Goal: Find contact information: Find specific fact

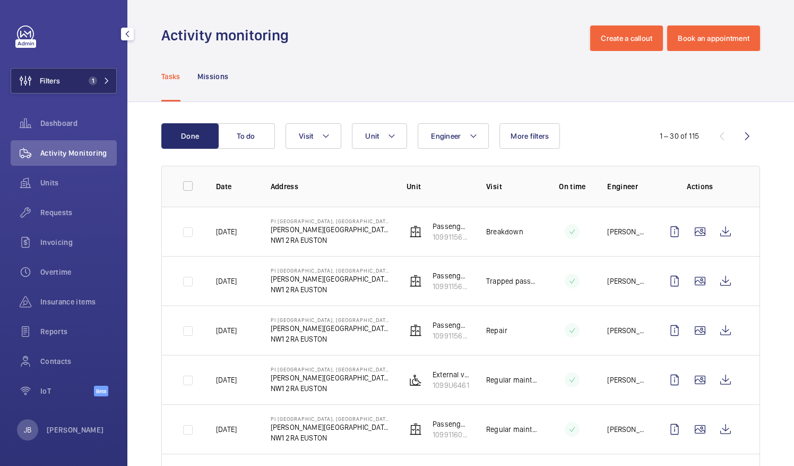
click at [55, 79] on span "Filters" at bounding box center [50, 80] width 20 height 11
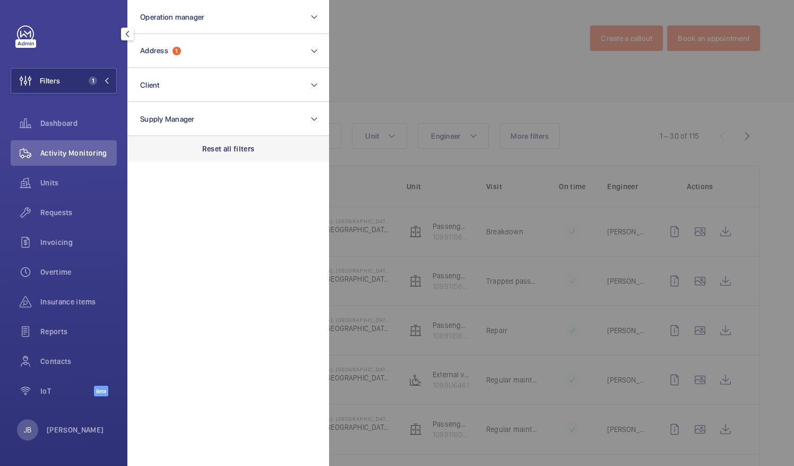
click at [216, 153] on p "Reset all filters" at bounding box center [228, 148] width 53 height 11
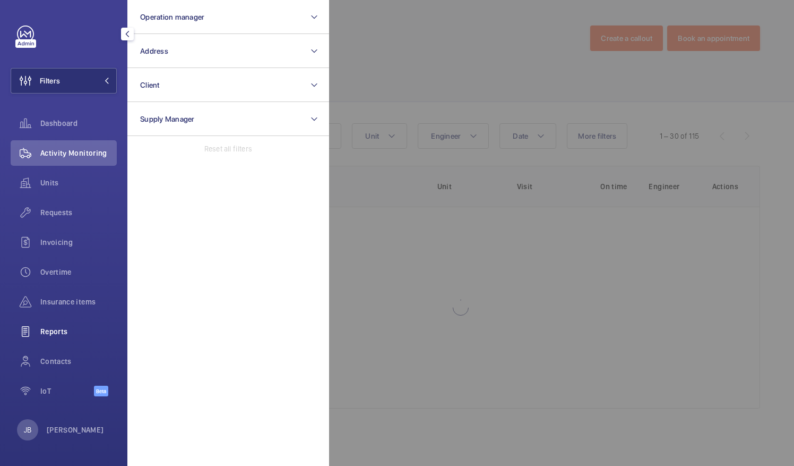
click at [62, 332] on span "Reports" at bounding box center [78, 331] width 76 height 11
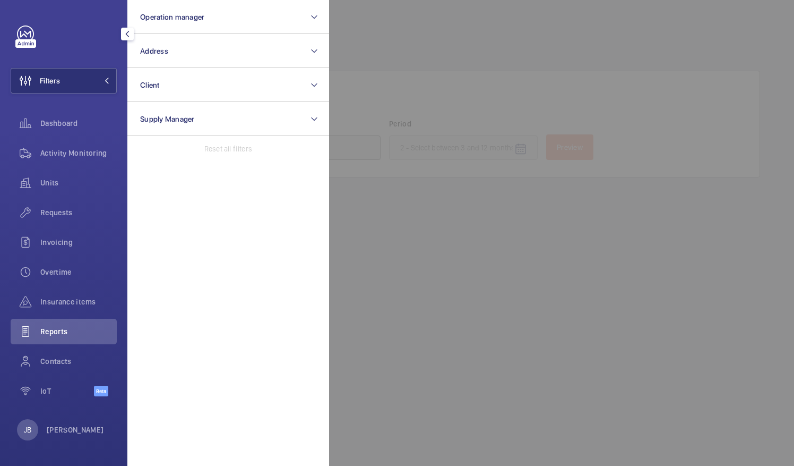
click at [426, 47] on div at bounding box center [726, 233] width 794 height 466
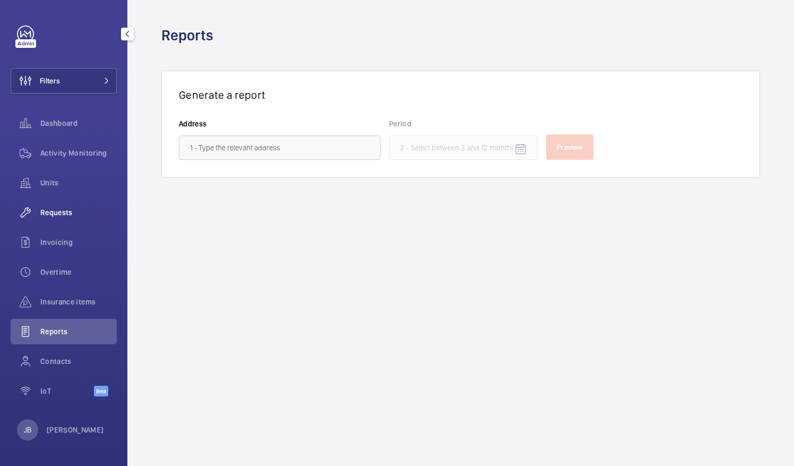
click at [60, 218] on div "Requests" at bounding box center [64, 212] width 106 height 25
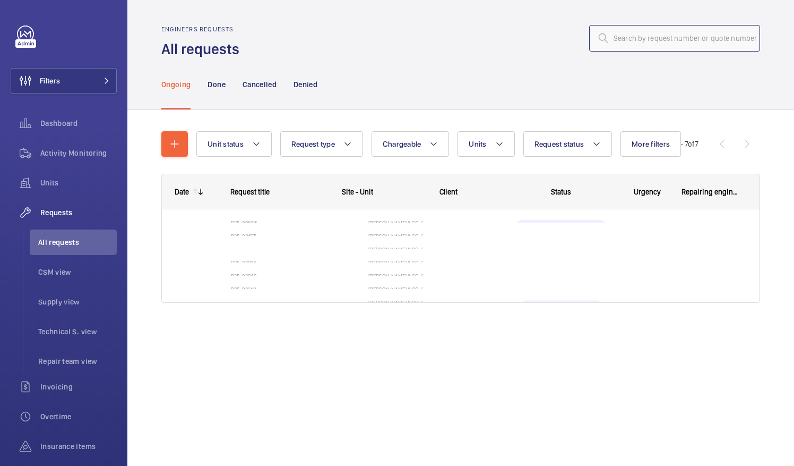
click at [638, 40] on input "text" at bounding box center [674, 38] width 171 height 27
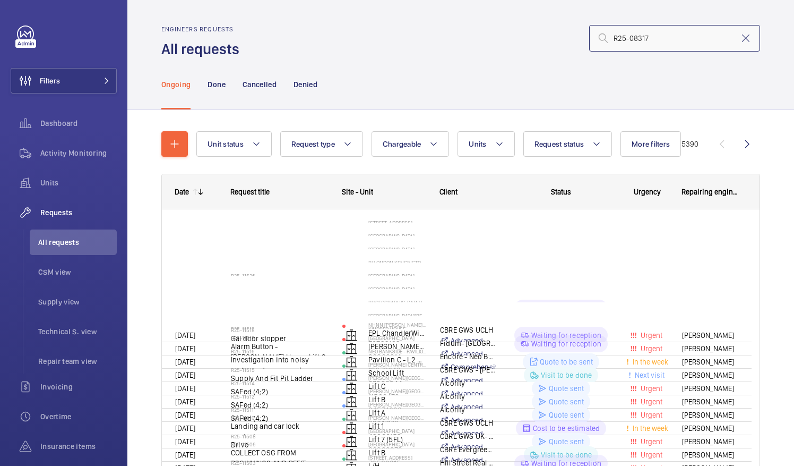
type input "R25-08317"
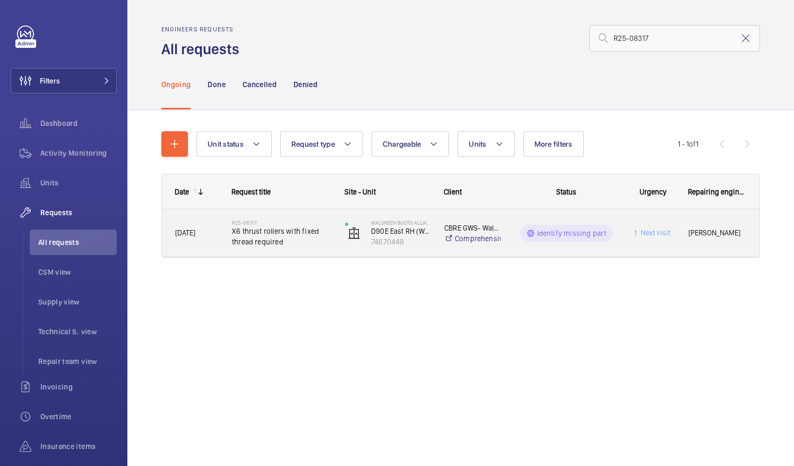
click at [577, 236] on p "Identify missing part" at bounding box center [572, 233] width 70 height 11
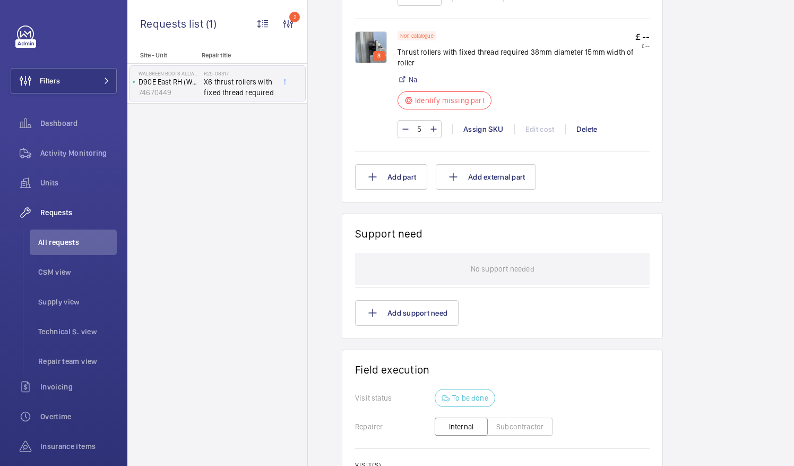
scroll to position [521, 0]
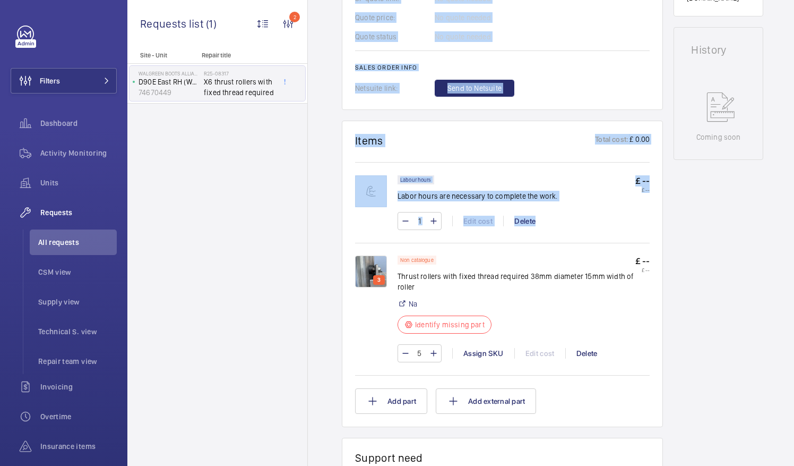
drag, startPoint x: 376, startPoint y: 175, endPoint x: 594, endPoint y: 229, distance: 224.2
click at [594, 229] on div "Engineers requests R25-08317 A repair request was created on 2025-06-18 for X6 …" at bounding box center [502, 202] width 321 height 1238
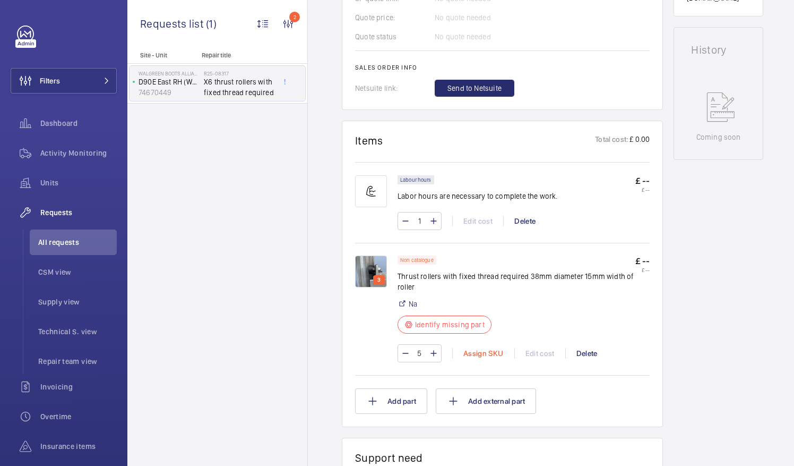
click at [483, 348] on div "Assign SKU" at bounding box center [483, 353] width 62 height 11
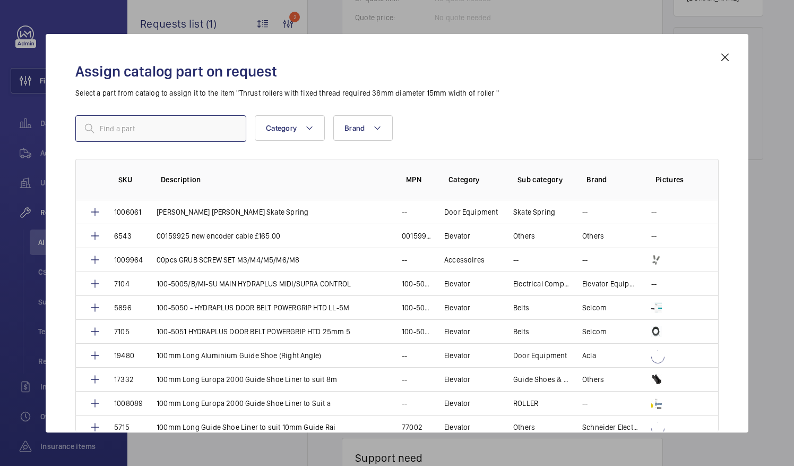
click at [143, 117] on input "text" at bounding box center [160, 128] width 171 height 27
paste input "LPID-2293"
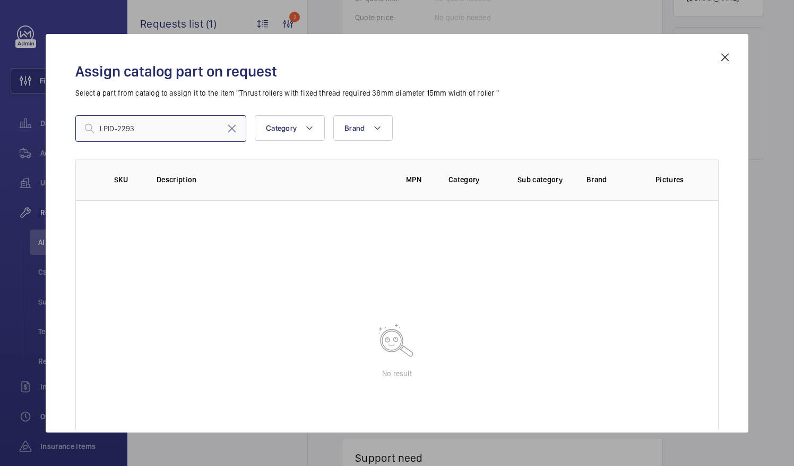
type input "LPID-2293"
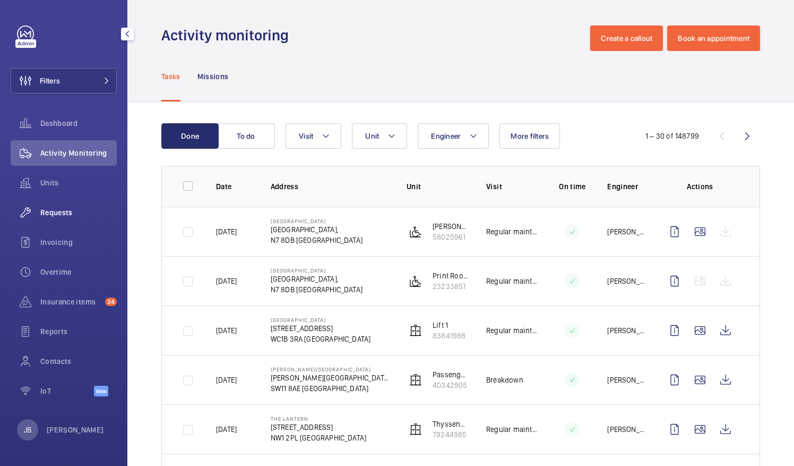
click at [56, 207] on span "Requests" at bounding box center [78, 212] width 76 height 11
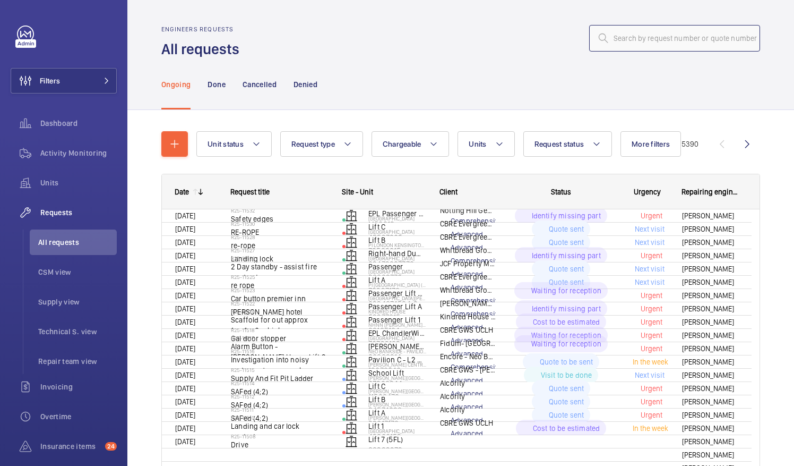
click at [646, 38] on input "text" at bounding box center [674, 38] width 171 height 27
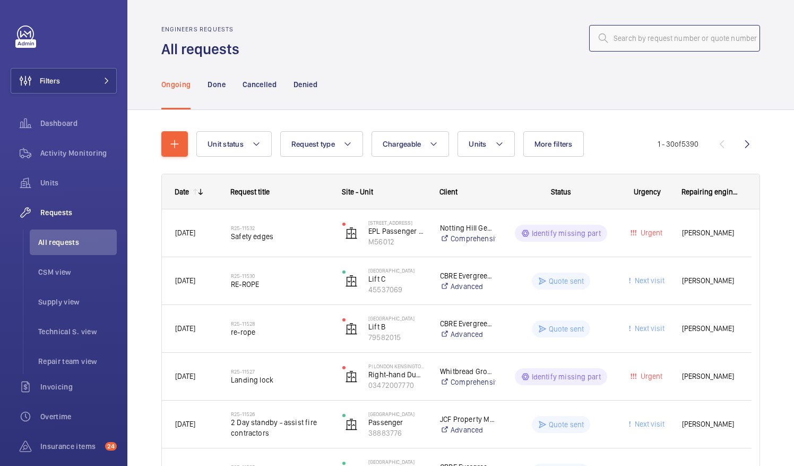
paste input "LPID-2293"
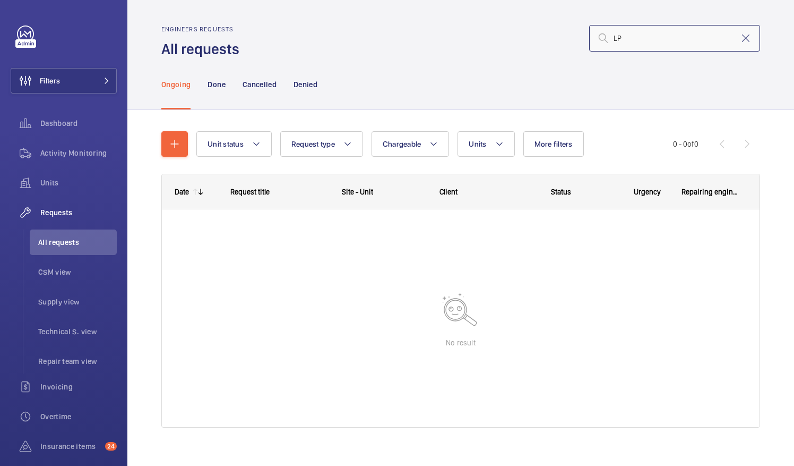
type input "L"
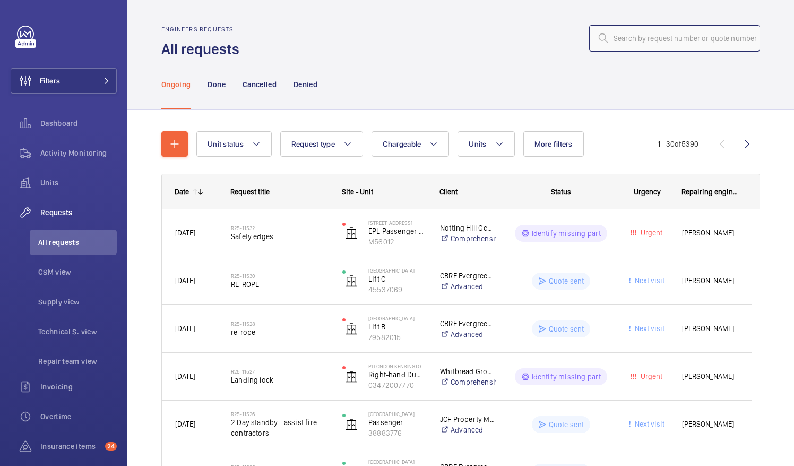
click at [686, 36] on input "text" at bounding box center [674, 38] width 171 height 27
paste input "R25-08317"
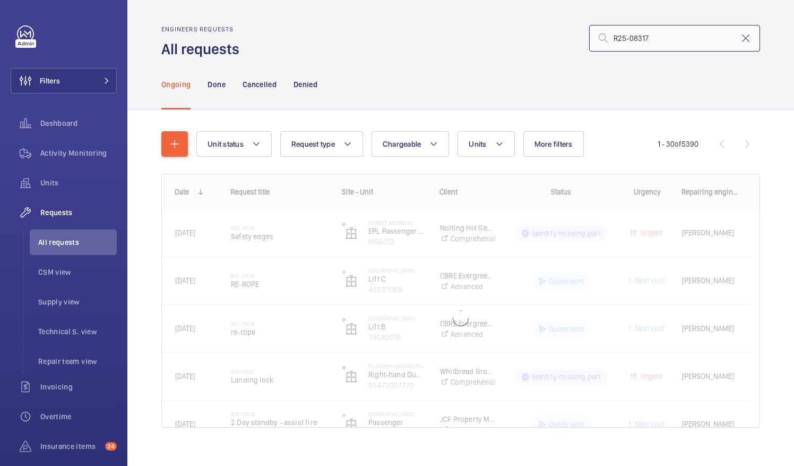
type input "R25-08317"
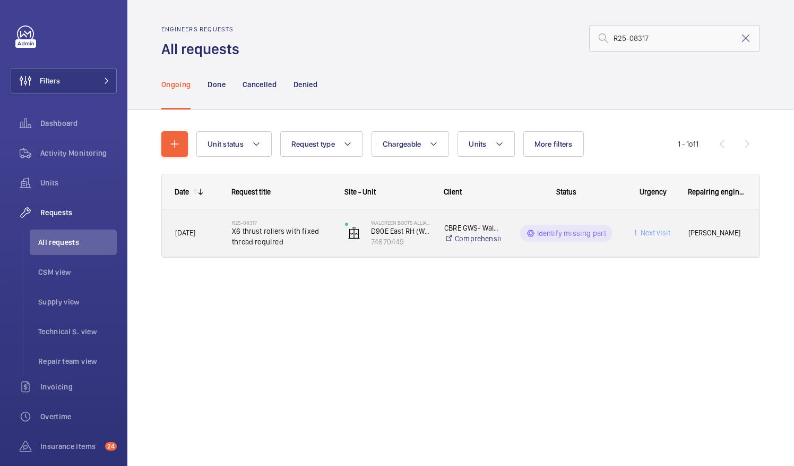
click at [582, 247] on div "Identify missing part" at bounding box center [560, 233] width 116 height 38
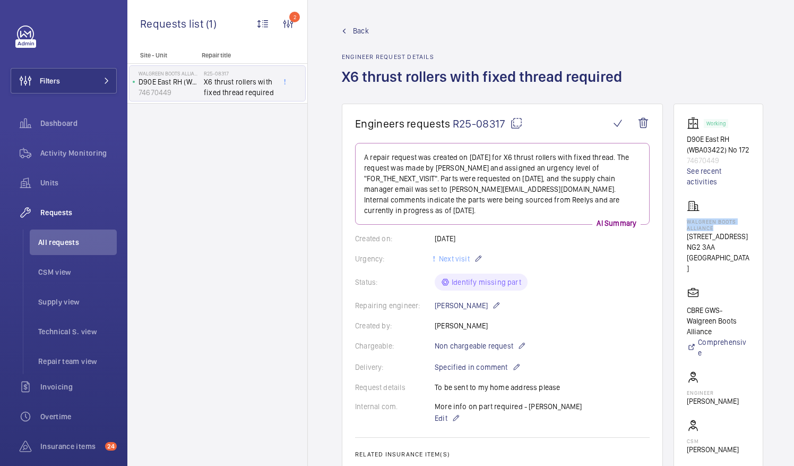
drag, startPoint x: 687, startPoint y: 219, endPoint x: 719, endPoint y: 225, distance: 33.0
click at [719, 225] on p "Walgreen Boots Alliance" at bounding box center [718, 224] width 63 height 13
copy p "Walgreen Boots Alliance"
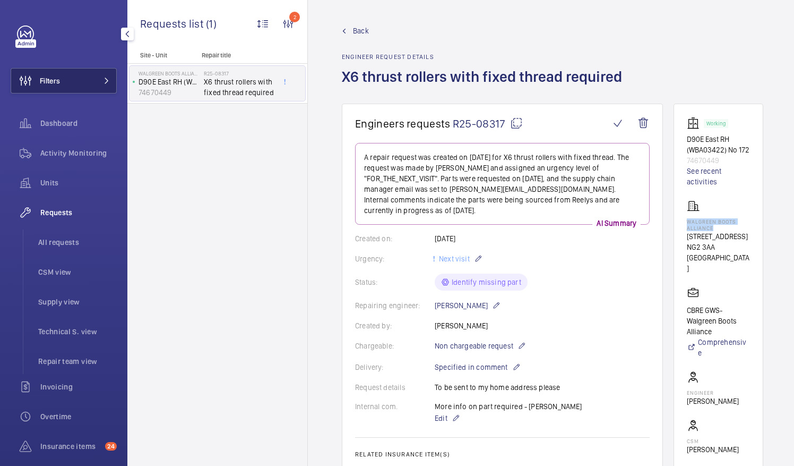
click at [69, 80] on button "Filters" at bounding box center [64, 80] width 106 height 25
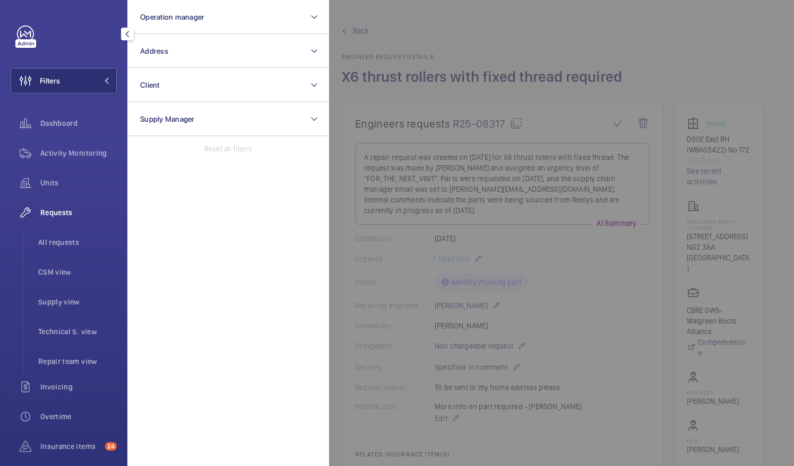
click at [443, 47] on div at bounding box center [726, 233] width 794 height 466
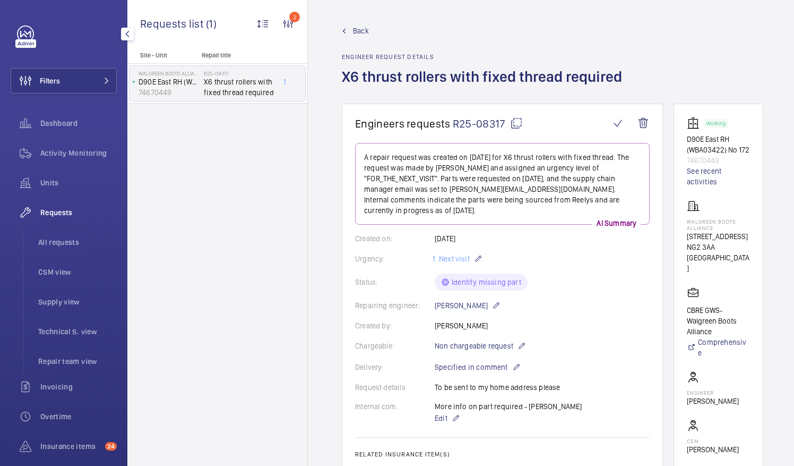
click at [356, 35] on span "Back" at bounding box center [361, 30] width 16 height 11
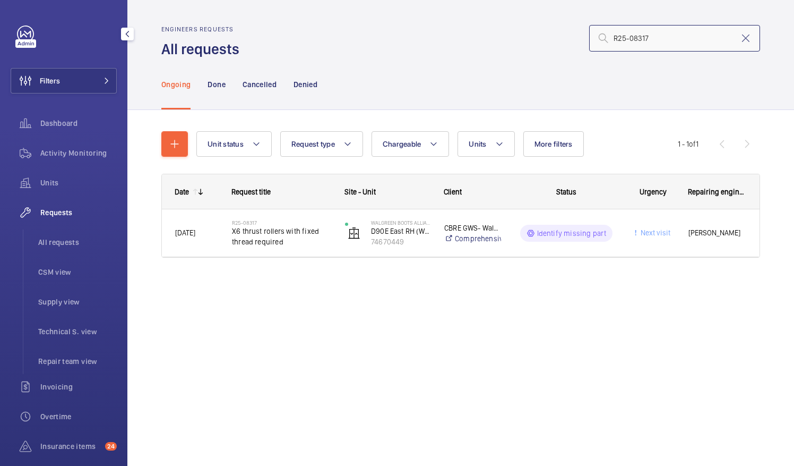
click at [646, 36] on input "R25-08317" at bounding box center [674, 38] width 171 height 27
click at [746, 38] on mat-icon at bounding box center [746, 38] width 13 height 13
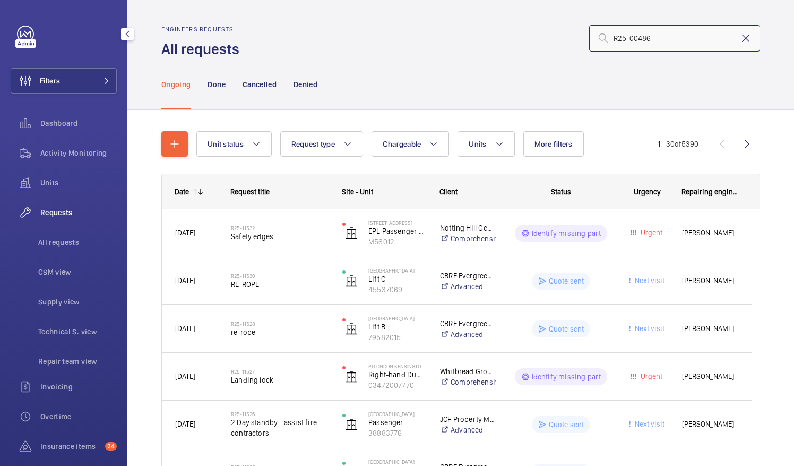
type input "R25-00486"
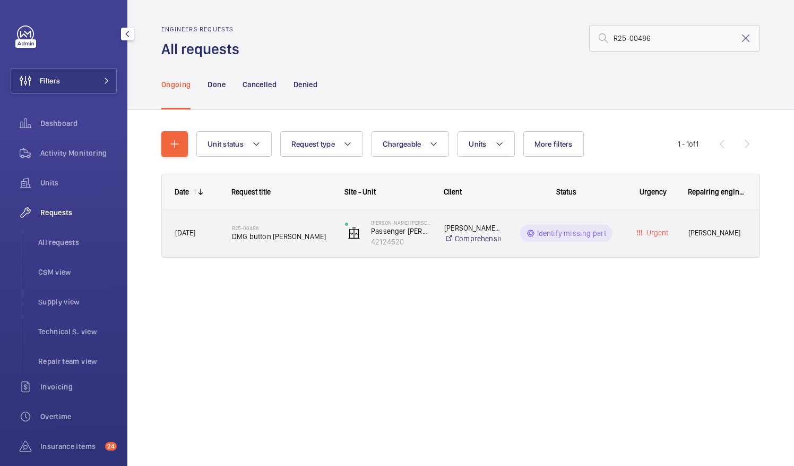
click at [559, 228] on p "Identify missing part" at bounding box center [572, 233] width 70 height 11
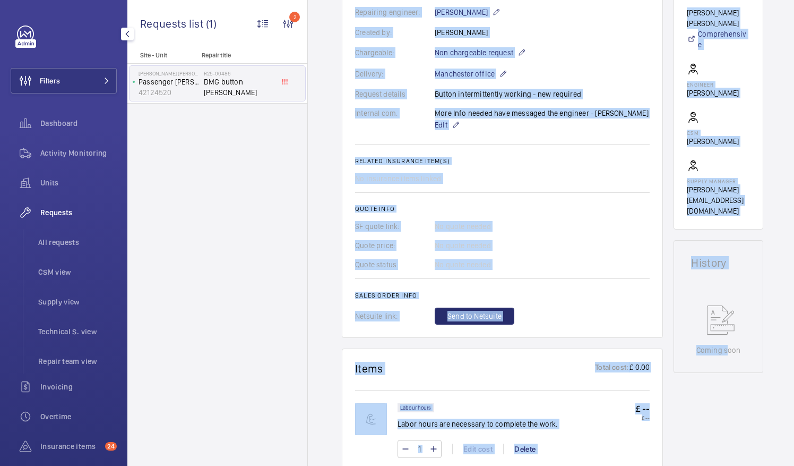
scroll to position [296, 0]
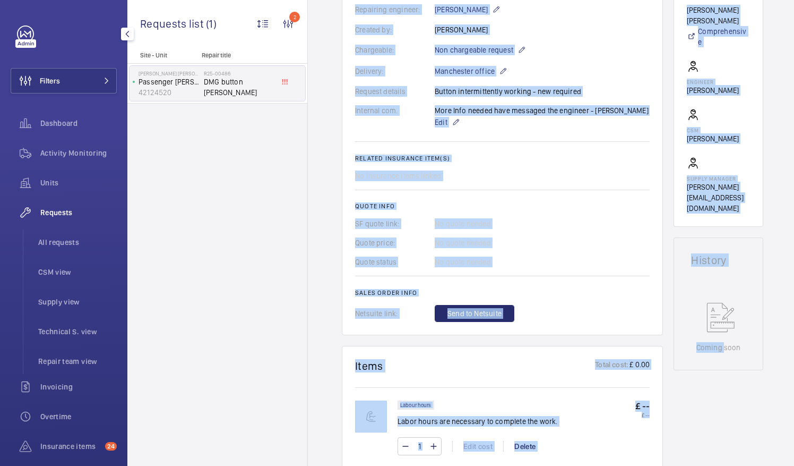
drag, startPoint x: 761, startPoint y: 69, endPoint x: 723, endPoint y: 334, distance: 267.6
click at [723, 334] on div "Back Engineer request details DMG button [PERSON_NAME] Engineers requests R25-0…" at bounding box center [553, 233] width 490 height 466
click at [571, 237] on div "Quote price: No quote needed" at bounding box center [502, 242] width 295 height 11
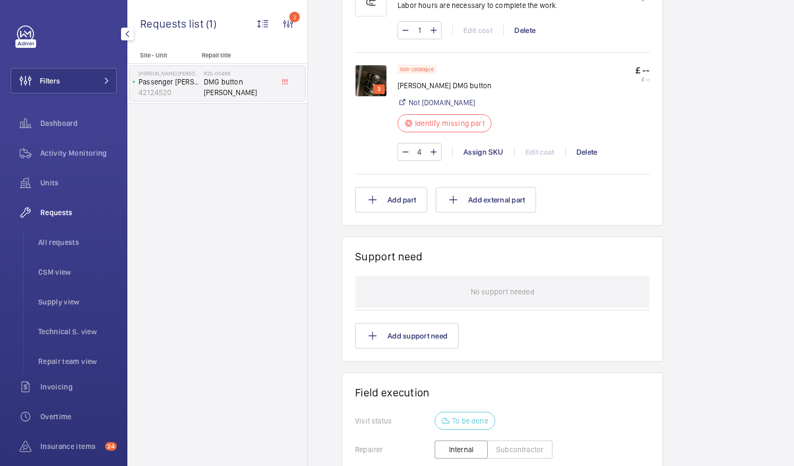
scroll to position [554, 0]
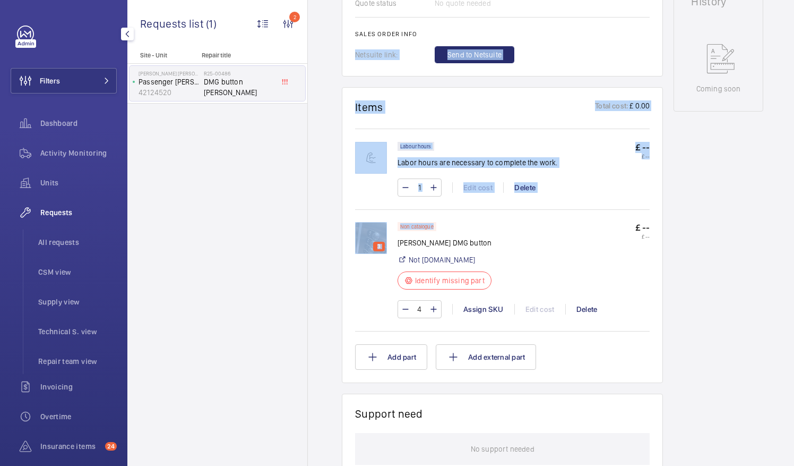
drag, startPoint x: 553, startPoint y: 261, endPoint x: 563, endPoint y: 215, distance: 47.3
click at [563, 215] on div "Engineers requests R25-00486 A repair request was created on [DATE] for a fault…" at bounding box center [502, 163] width 321 height 1228
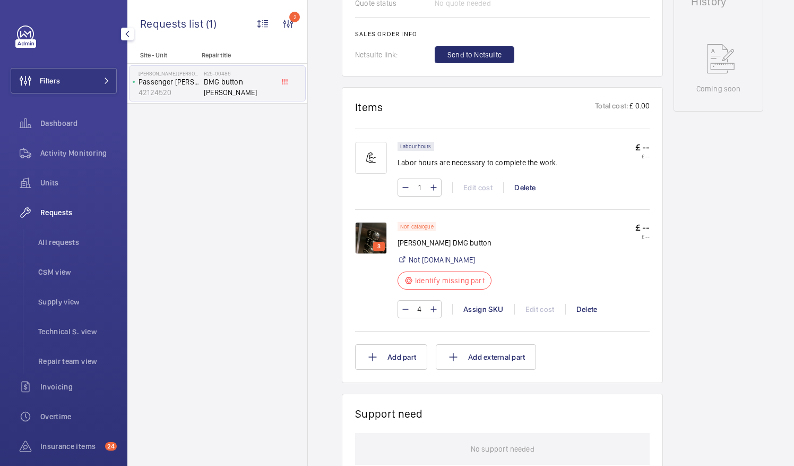
drag, startPoint x: 563, startPoint y: 215, endPoint x: 550, endPoint y: 236, distance: 25.0
click at [550, 236] on div "Non catalogue [PERSON_NAME] DMG button Not [DOMAIN_NAME] Identify missing part …" at bounding box center [524, 259] width 252 height 74
click at [477, 304] on div "Assign SKU" at bounding box center [483, 309] width 62 height 11
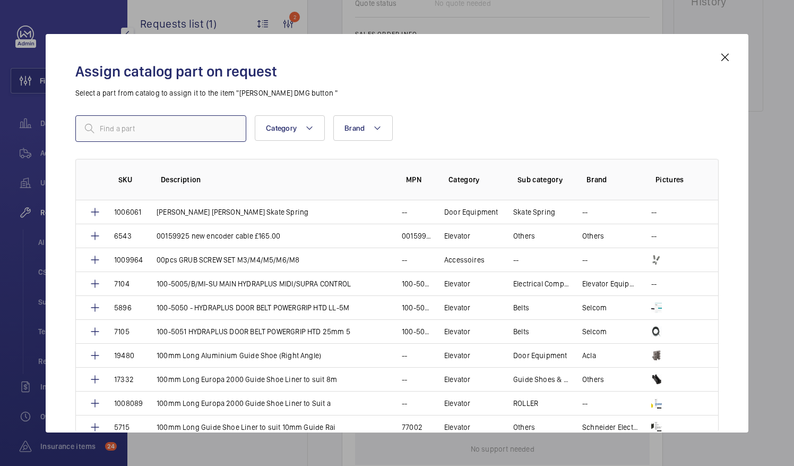
click at [171, 126] on input "text" at bounding box center [160, 128] width 171 height 27
paste input "D7210"
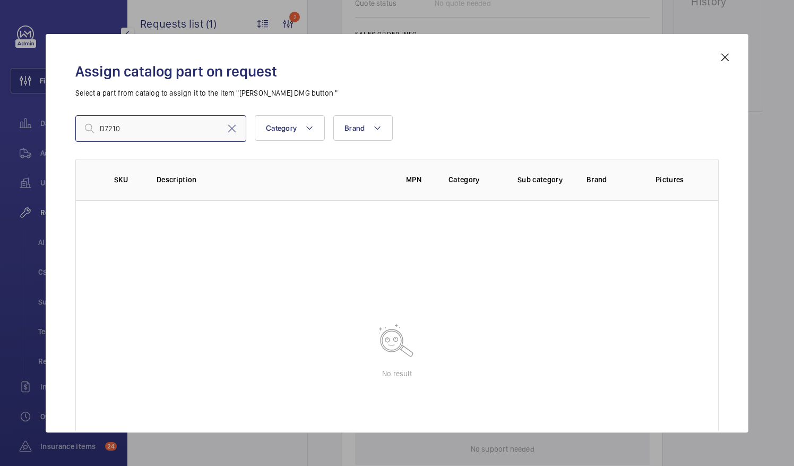
drag, startPoint x: 142, startPoint y: 131, endPoint x: 56, endPoint y: 126, distance: 86.7
click at [56, 126] on div "Assign catalog part on request Select a part from catalog to assign it to the i…" at bounding box center [397, 233] width 703 height 398
paste input "2"
type input "D7220"
click at [724, 57] on mat-icon at bounding box center [725, 57] width 13 height 13
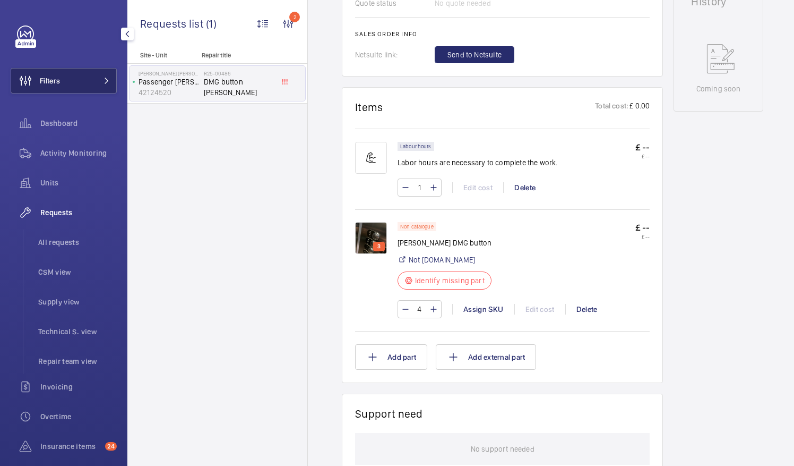
click at [56, 79] on span "Filters" at bounding box center [50, 80] width 20 height 11
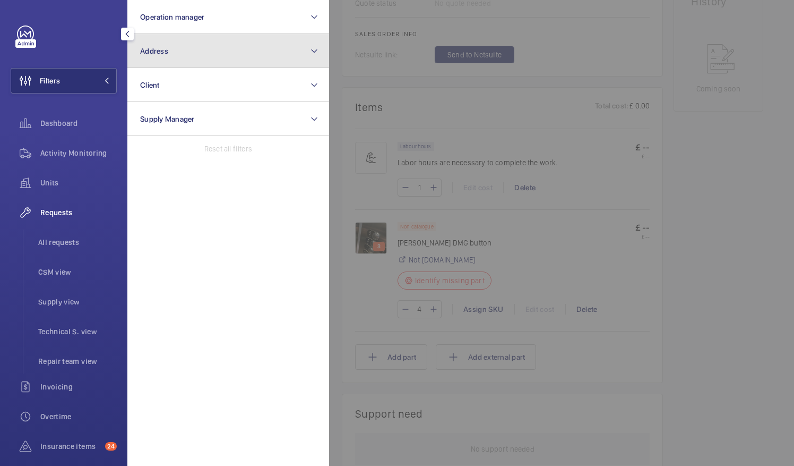
click at [162, 62] on button "Address" at bounding box center [228, 51] width 202 height 34
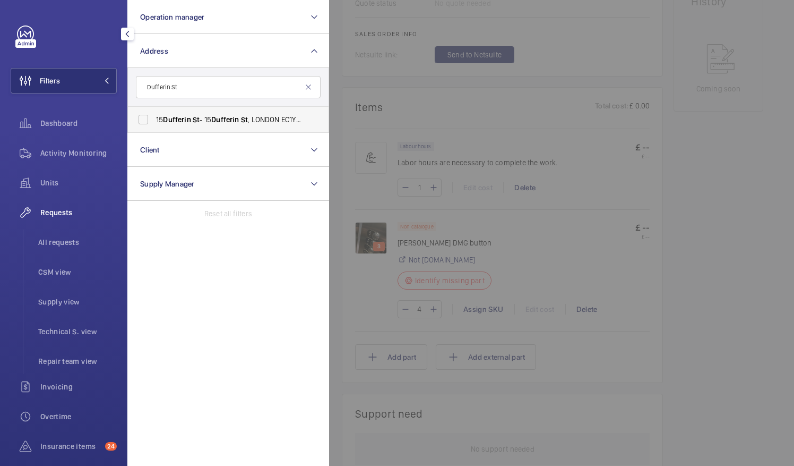
type input "Dufferin St"
click at [145, 117] on label "[STREET_ADDRESS]" at bounding box center [220, 119] width 185 height 25
click at [145, 117] on input "[STREET_ADDRESS]" at bounding box center [143, 119] width 21 height 21
checkbox input "true"
click at [97, 151] on span "Activity Monitoring" at bounding box center [78, 153] width 76 height 11
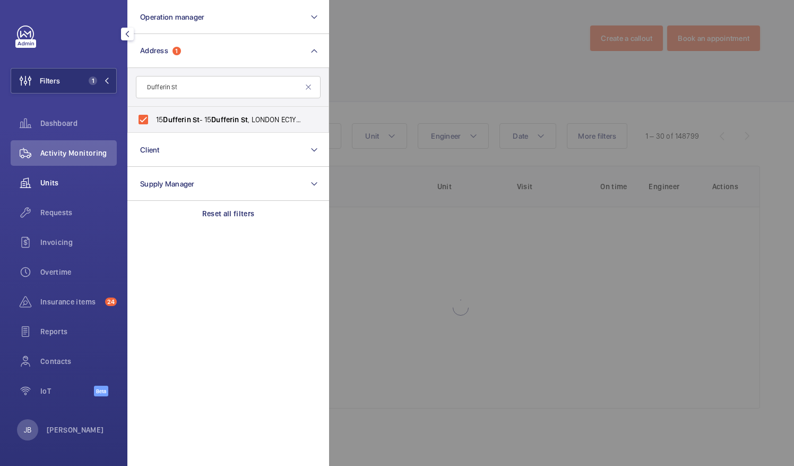
click at [55, 183] on span "Units" at bounding box center [78, 182] width 76 height 11
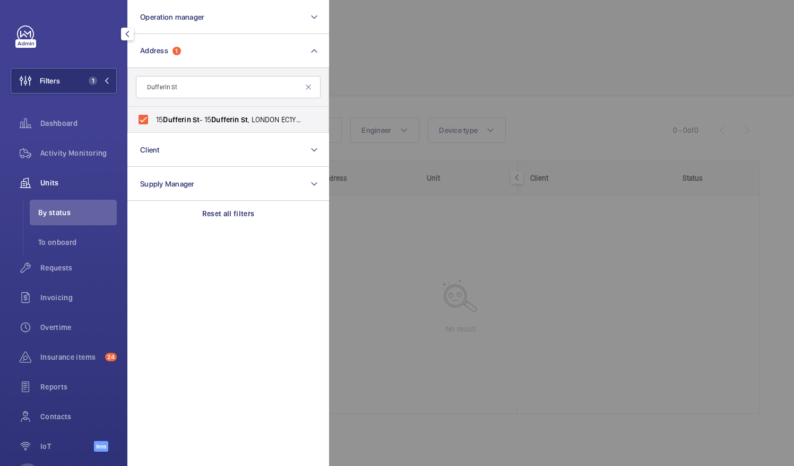
click at [405, 33] on div at bounding box center [726, 233] width 794 height 466
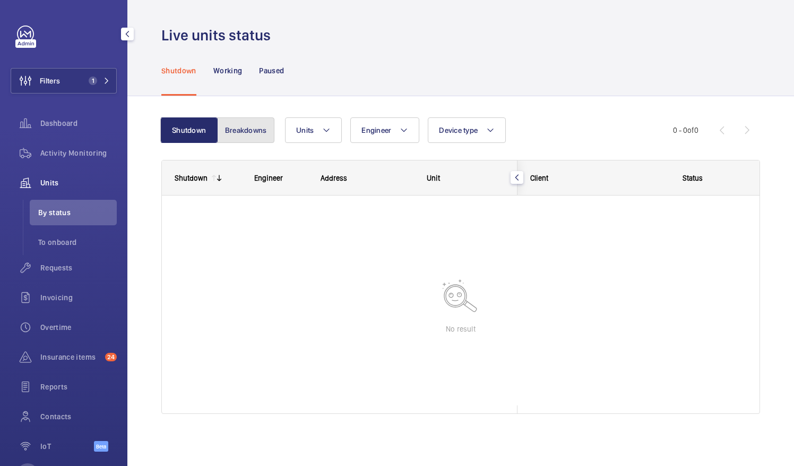
click at [250, 132] on button "Breakdowns" at bounding box center [245, 129] width 57 height 25
click at [181, 136] on button "Shutdown" at bounding box center [189, 129] width 57 height 25
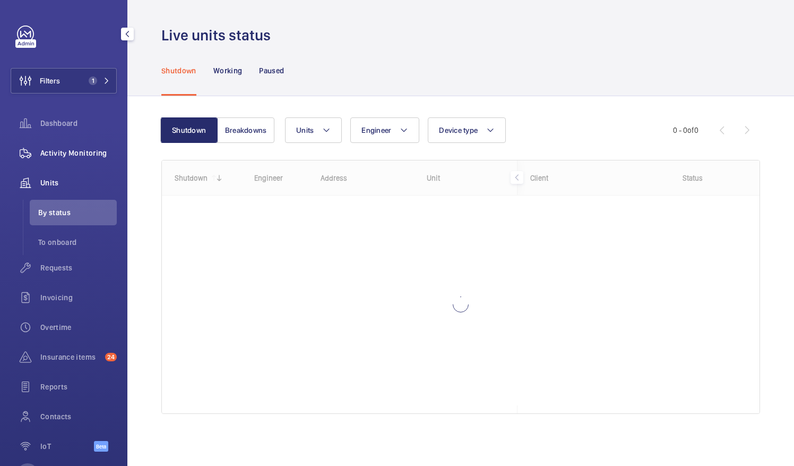
click at [71, 151] on span "Activity Monitoring" at bounding box center [78, 153] width 76 height 11
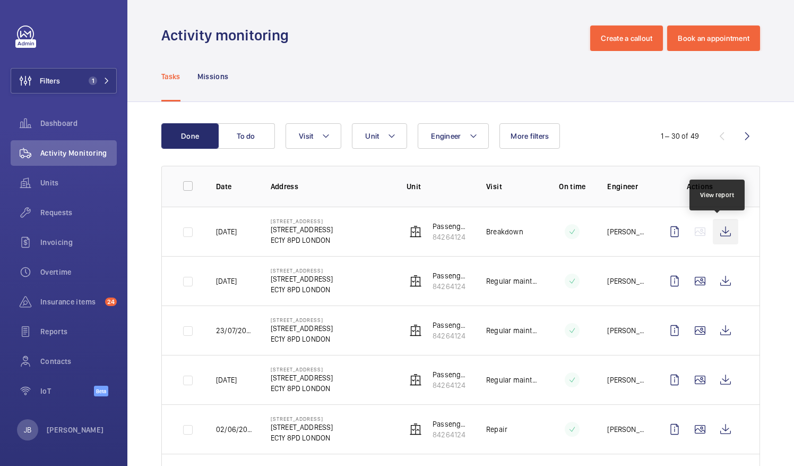
click at [718, 229] on wm-front-icon-button at bounding box center [725, 231] width 25 height 25
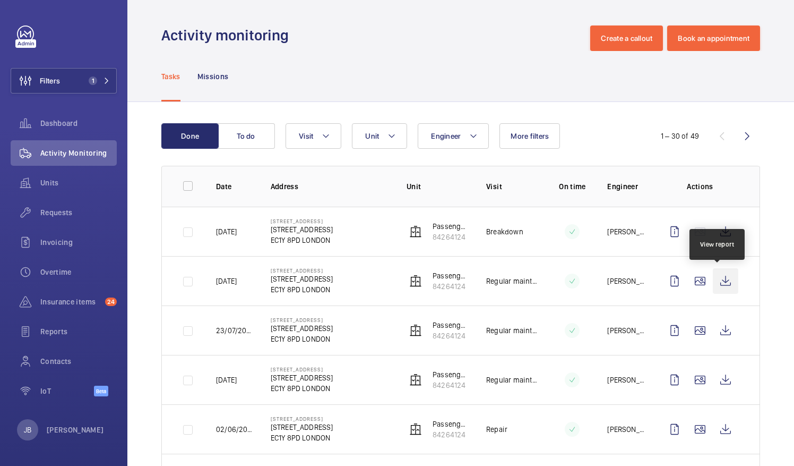
click at [718, 278] on wm-front-icon-button at bounding box center [725, 280] width 25 height 25
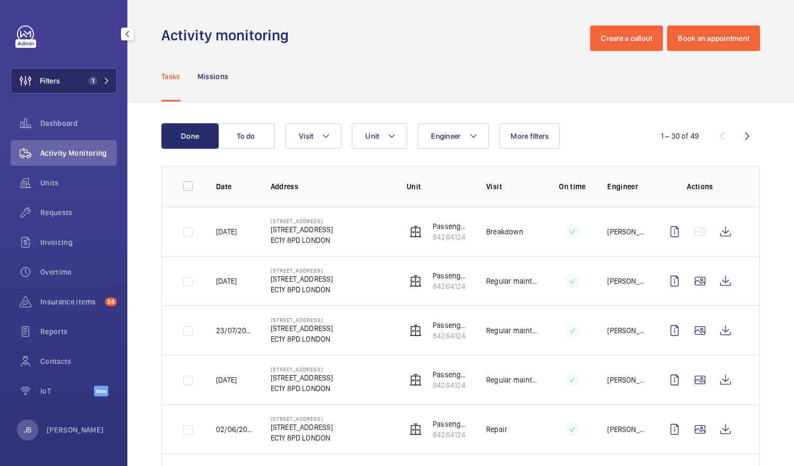
click at [71, 79] on button "Filters 1" at bounding box center [64, 80] width 106 height 25
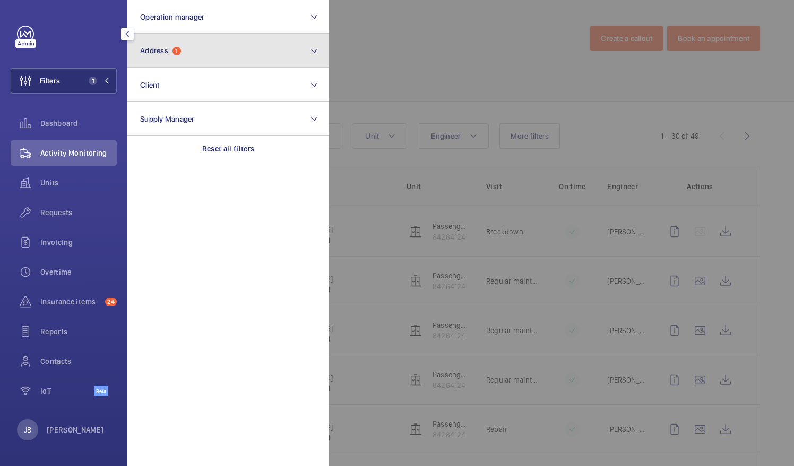
click at [190, 63] on button "Address 1" at bounding box center [228, 51] width 202 height 34
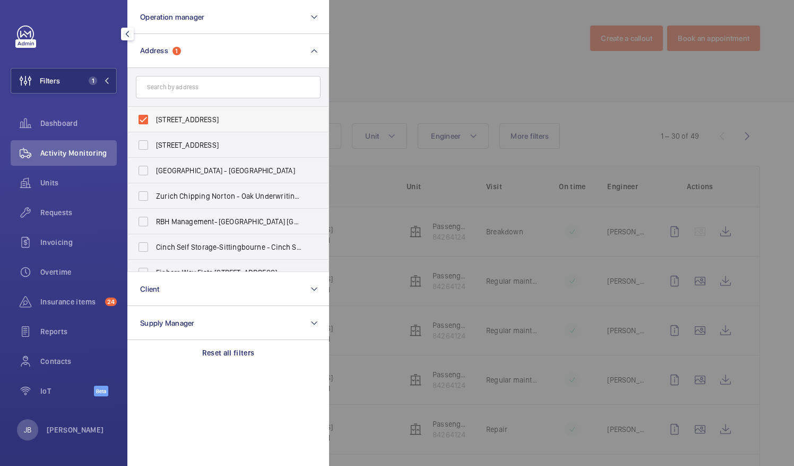
click at [147, 121] on label "[STREET_ADDRESS]" at bounding box center [220, 119] width 185 height 25
click at [147, 121] on input "[STREET_ADDRESS]" at bounding box center [143, 119] width 21 height 21
checkbox input "false"
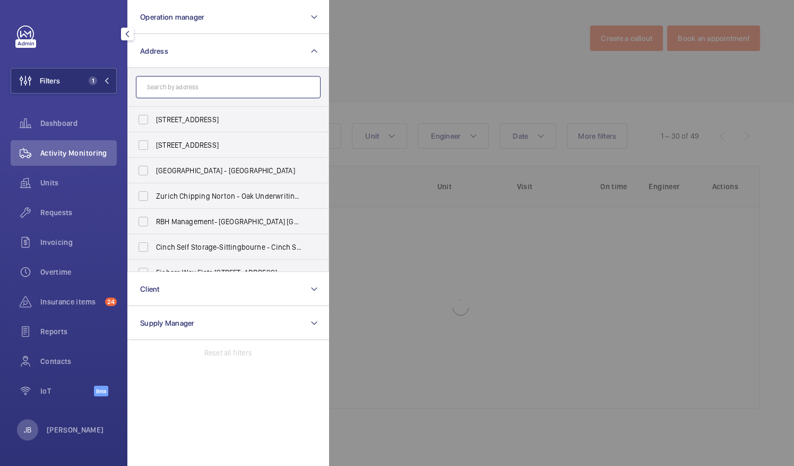
click at [182, 90] on input "text" at bounding box center [228, 87] width 185 height 22
paste input "[STREET_ADDRESS]"
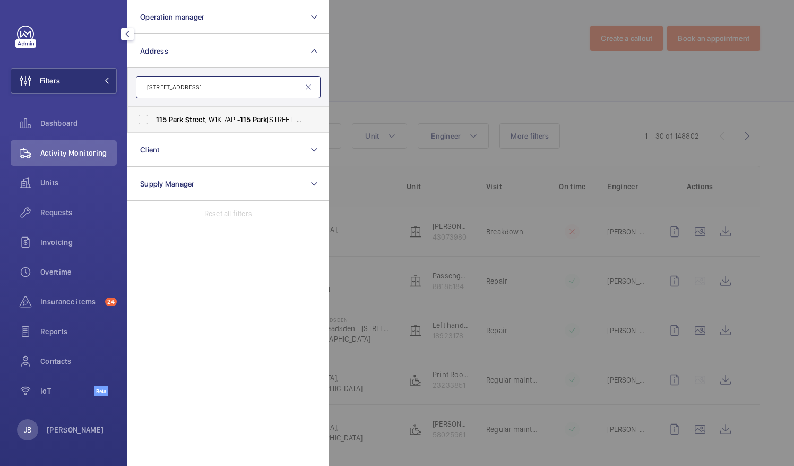
type input "[STREET_ADDRESS]"
click at [147, 115] on label "[STREET_ADDRESS]" at bounding box center [220, 119] width 185 height 25
click at [147, 115] on input "[STREET_ADDRESS]" at bounding box center [143, 119] width 21 height 21
checkbox input "true"
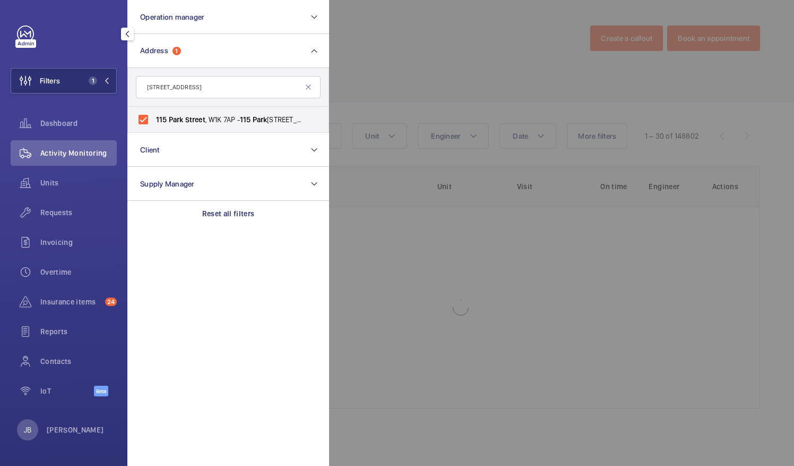
click at [361, 64] on div at bounding box center [726, 233] width 794 height 466
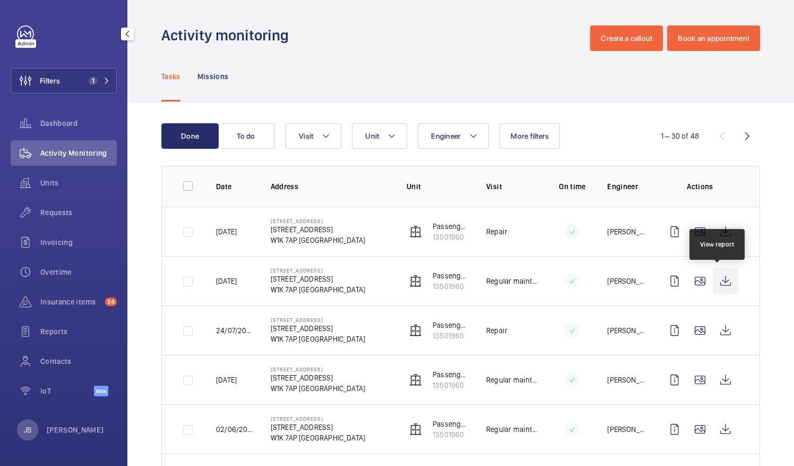
click at [723, 286] on wm-front-icon-button at bounding box center [725, 280] width 25 height 25
click at [52, 212] on span "Requests" at bounding box center [78, 212] width 76 height 11
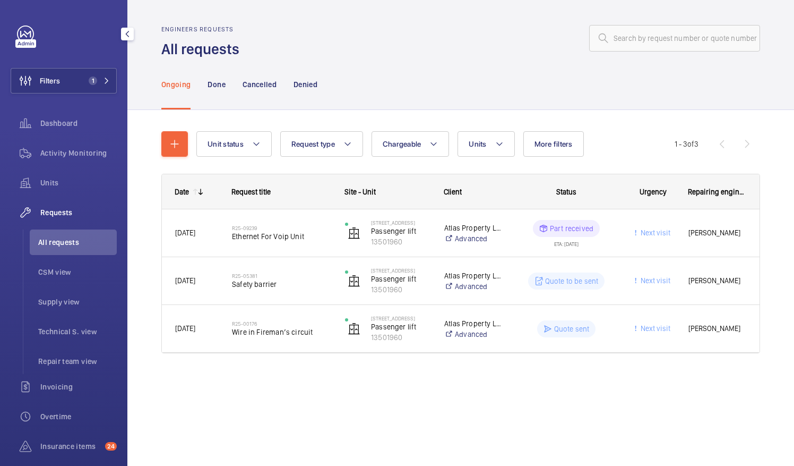
click at [52, 212] on span "Requests" at bounding box center [78, 212] width 76 height 11
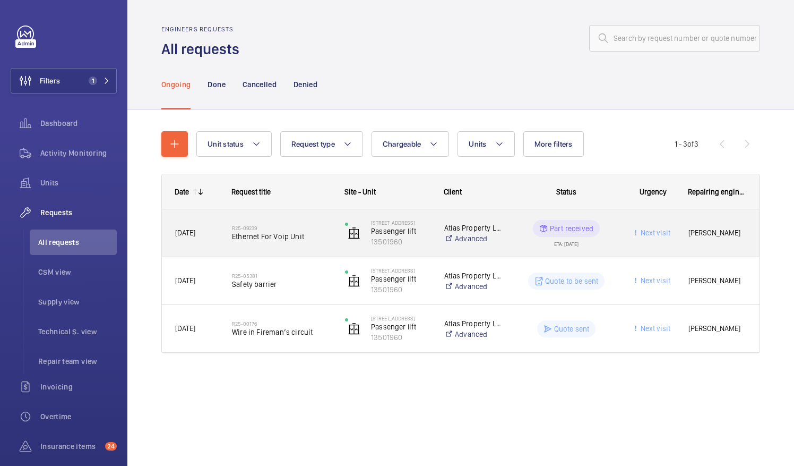
click at [537, 229] on div "Part received" at bounding box center [566, 228] width 67 height 17
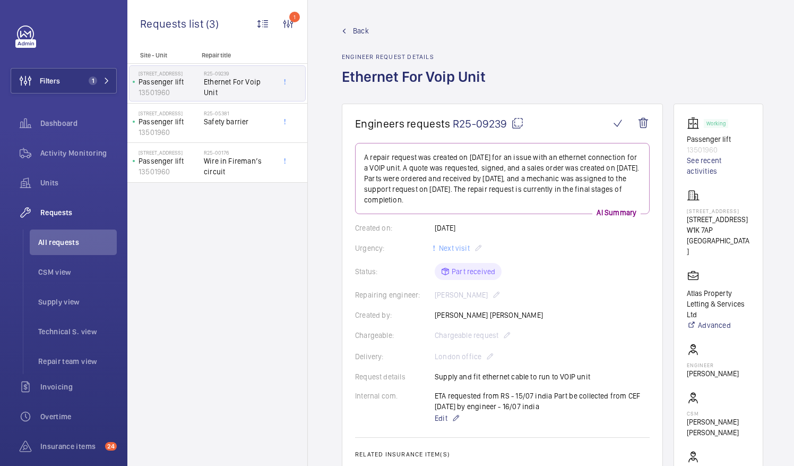
scroll to position [8, 0]
click at [65, 156] on span "Activity Monitoring" at bounding box center [78, 153] width 76 height 11
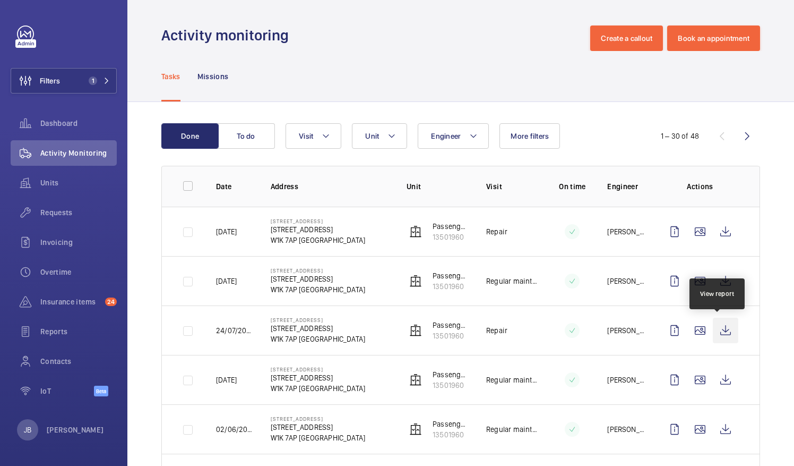
click at [721, 320] on wm-front-icon-button at bounding box center [725, 330] width 25 height 25
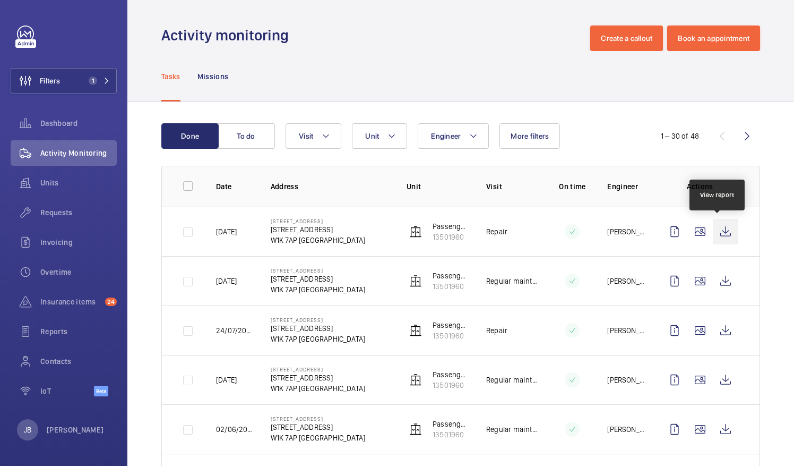
click at [723, 232] on wm-front-icon-button at bounding box center [725, 231] width 25 height 25
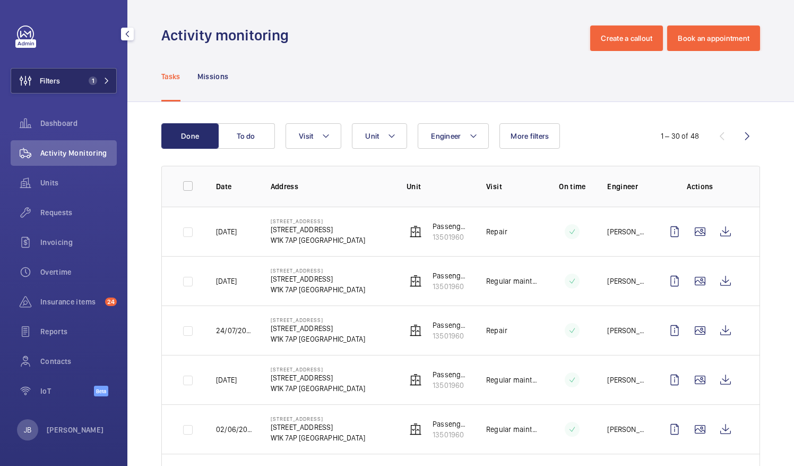
click at [83, 76] on button "Filters 1" at bounding box center [64, 80] width 106 height 25
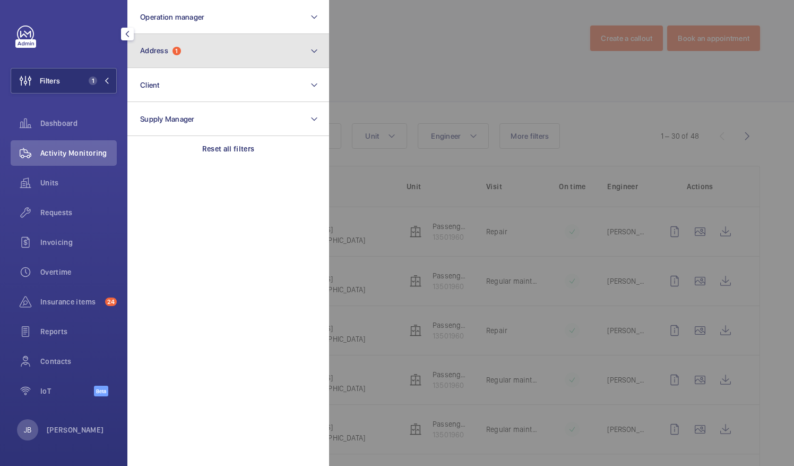
click at [184, 64] on button "Address 1" at bounding box center [228, 51] width 202 height 34
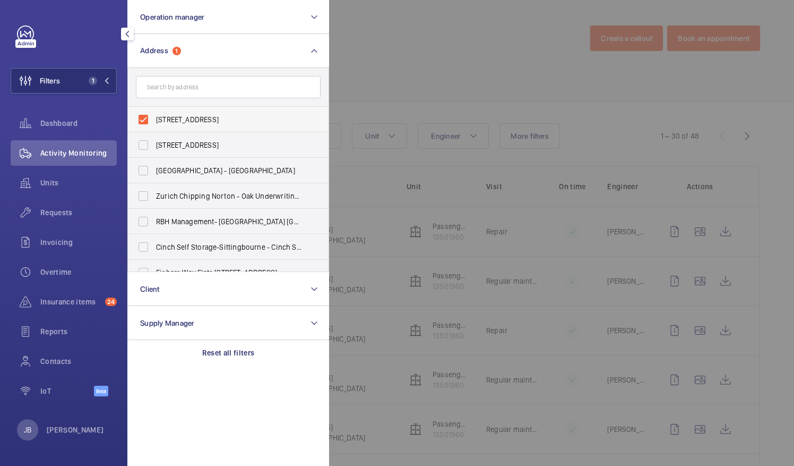
click at [152, 118] on label "[STREET_ADDRESS]" at bounding box center [220, 119] width 185 height 25
click at [152, 118] on input "[STREET_ADDRESS]" at bounding box center [143, 119] width 21 height 21
checkbox input "false"
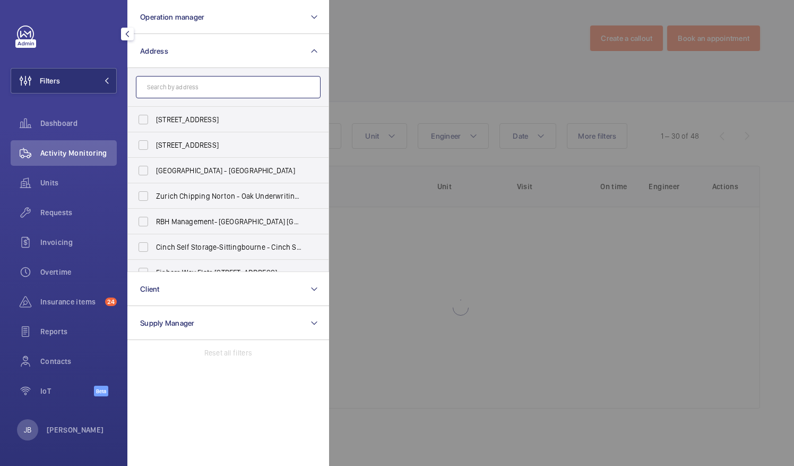
click at [184, 93] on input "text" at bounding box center [228, 87] width 185 height 22
paste input "[PERSON_NAME]"
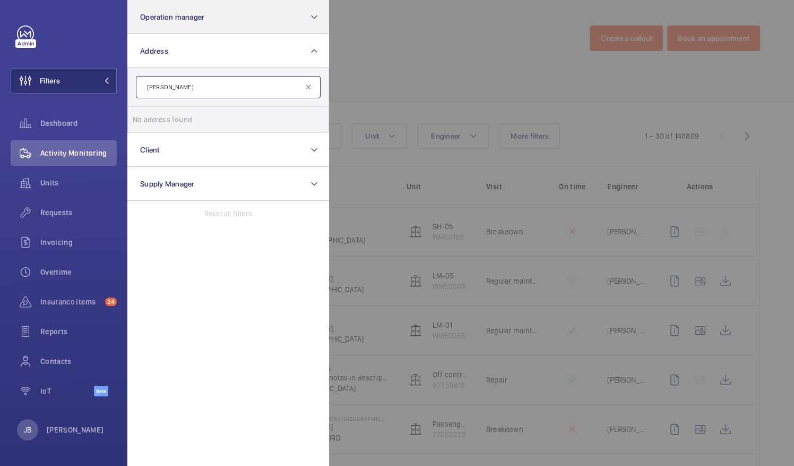
type input "[PERSON_NAME]"
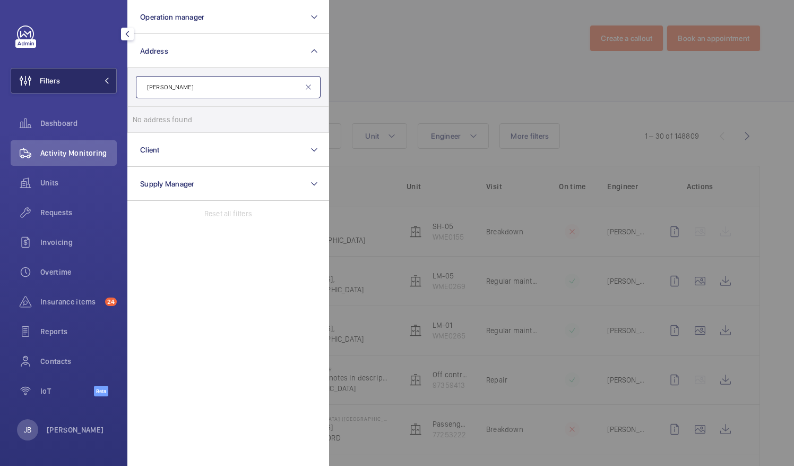
drag, startPoint x: 204, startPoint y: 83, endPoint x: 90, endPoint y: 81, distance: 114.2
click at [90, 81] on wm-front-sidebar-menu-filter "Filters Operation manager Address [PERSON_NAME] No address found Reset Client S…" at bounding box center [64, 80] width 106 height 25
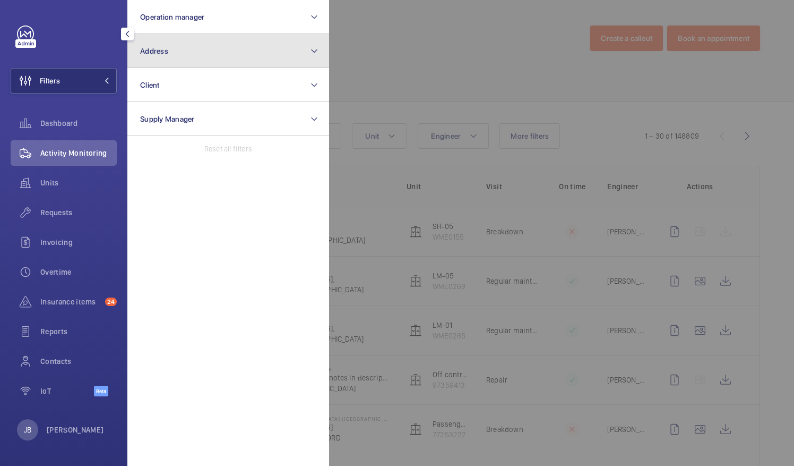
click at [147, 64] on button "Address" at bounding box center [228, 51] width 202 height 34
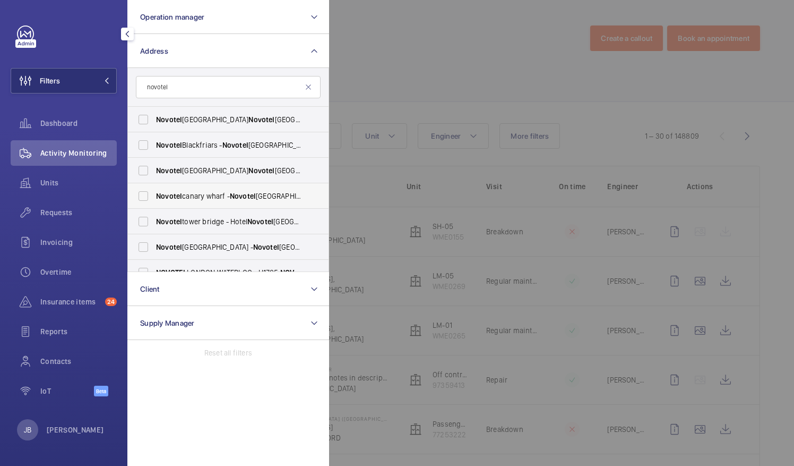
type input "novotel"
click at [200, 201] on label "Novotel canary wharf - [GEOGRAPHIC_DATA] [GEOGRAPHIC_DATA] 9TP" at bounding box center [220, 195] width 185 height 25
click at [154, 201] on input "Novotel canary wharf - [GEOGRAPHIC_DATA] [GEOGRAPHIC_DATA] 9TP" at bounding box center [143, 195] width 21 height 21
checkbox input "true"
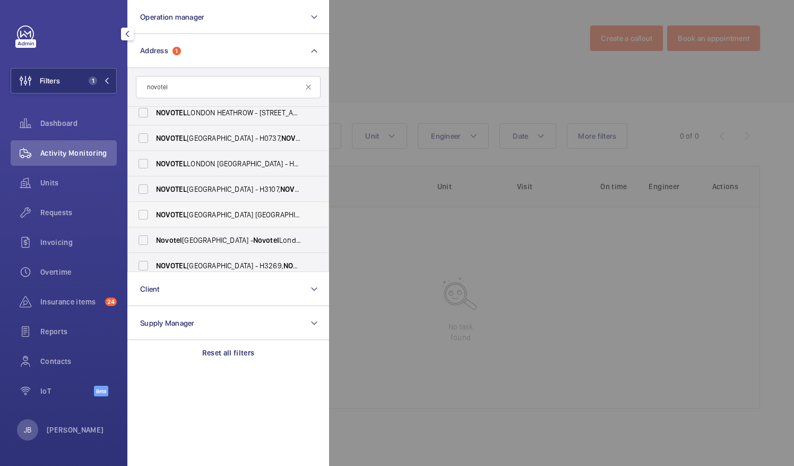
scroll to position [237, 0]
click at [225, 218] on span "NOVOTEL [GEOGRAPHIC_DATA] [GEOGRAPHIC_DATA] - H9057, [GEOGRAPHIC_DATA] [GEOGRAP…" at bounding box center [229, 214] width 146 height 11
click at [154, 218] on input "NOVOTEL [GEOGRAPHIC_DATA] [GEOGRAPHIC_DATA] - H9057, [GEOGRAPHIC_DATA] [GEOGRAP…" at bounding box center [143, 213] width 21 height 21
checkbox input "true"
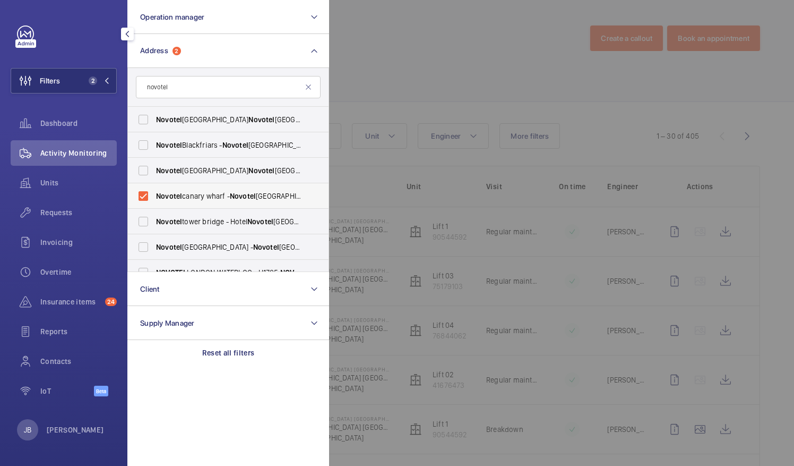
click at [148, 191] on label "Novotel canary wharf - [GEOGRAPHIC_DATA] [GEOGRAPHIC_DATA] 9TP" at bounding box center [220, 195] width 185 height 25
click at [148, 191] on input "Novotel canary wharf - [GEOGRAPHIC_DATA] [GEOGRAPHIC_DATA] 9TP" at bounding box center [143, 195] width 21 height 21
checkbox input "false"
click at [399, 83] on div at bounding box center [726, 233] width 794 height 466
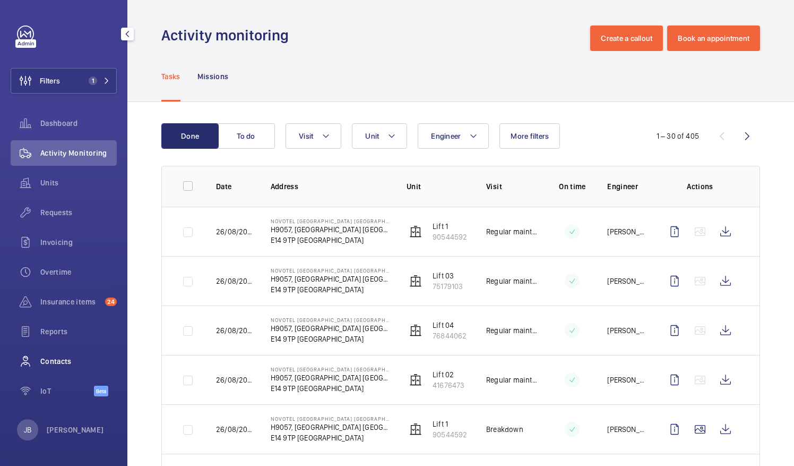
click at [56, 365] on span "Contacts" at bounding box center [78, 361] width 76 height 11
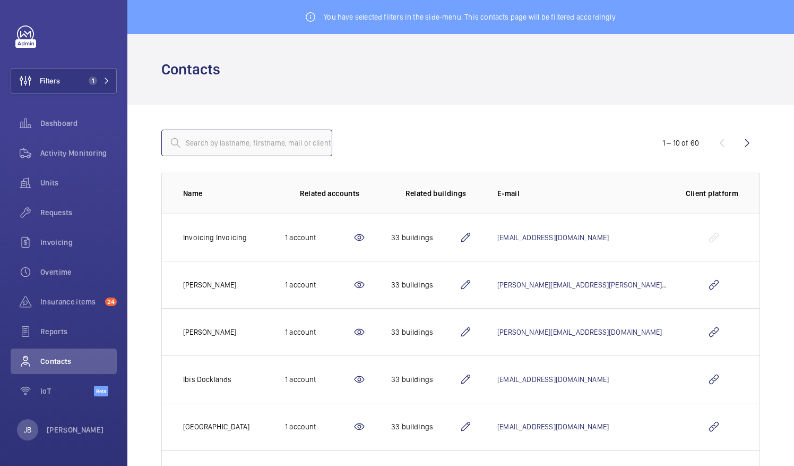
click at [229, 140] on input "text" at bounding box center [246, 143] width 171 height 27
paste input "[PERSON_NAME]"
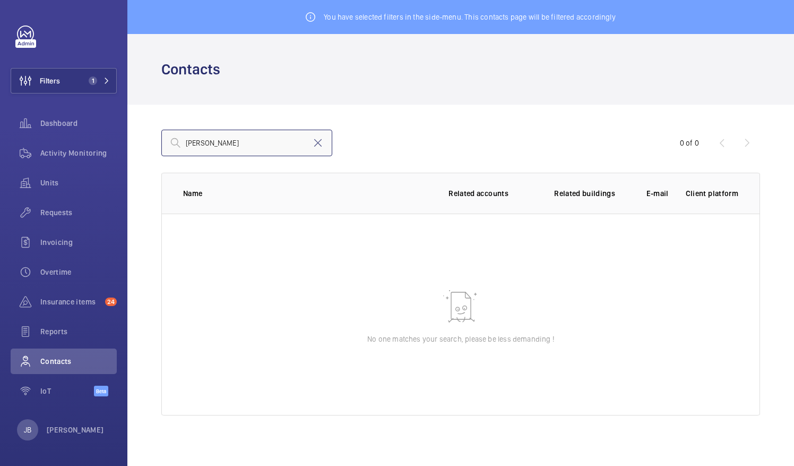
type input "[PERSON_NAME]"
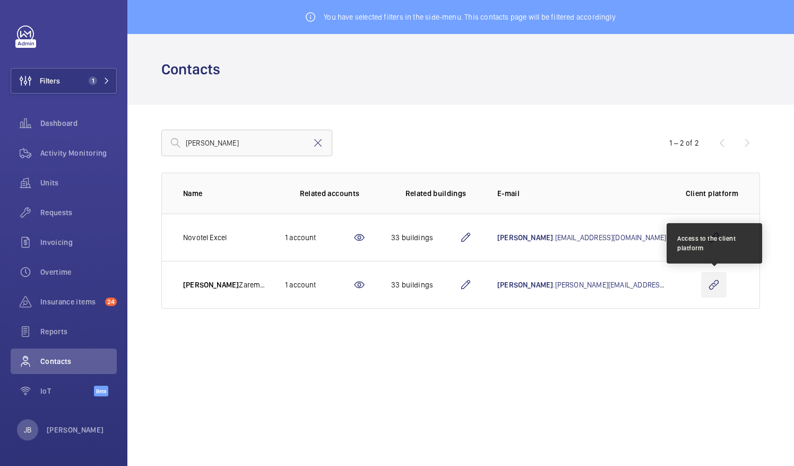
click at [714, 285] on wm-front-icon-button at bounding box center [713, 284] width 25 height 25
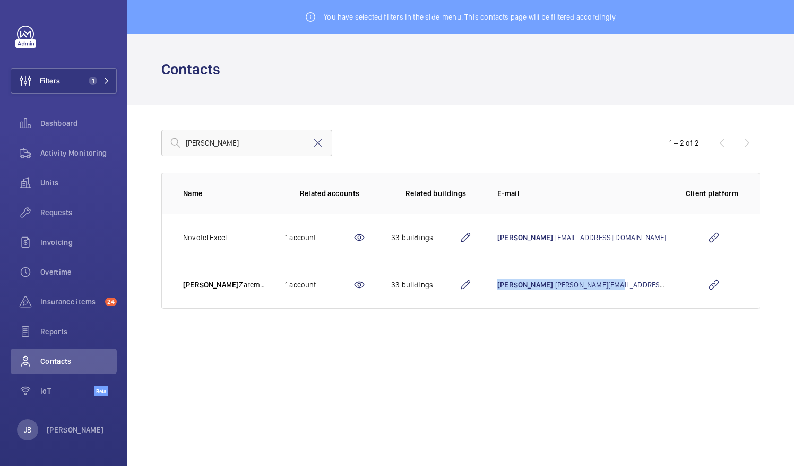
drag, startPoint x: 664, startPoint y: 289, endPoint x: 560, endPoint y: 293, distance: 103.6
click at [560, 293] on td "rolandas .zaremba@accor.com" at bounding box center [575, 285] width 189 height 48
copy link "rolandas .zaremba@accor.com"
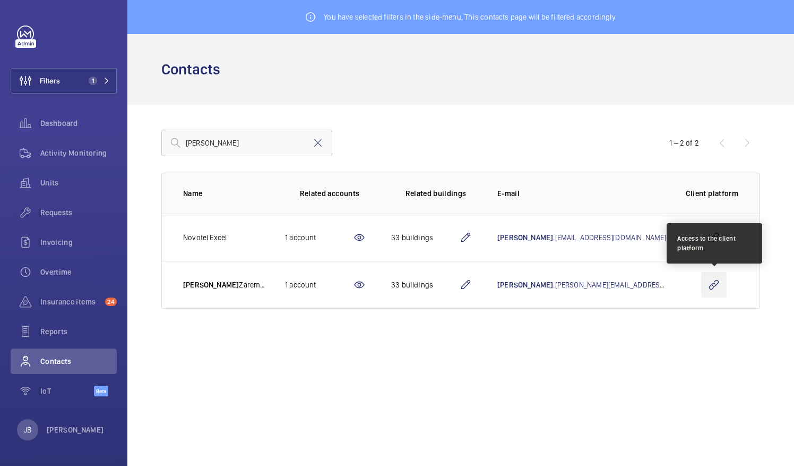
click at [709, 285] on wm-front-icon-button at bounding box center [713, 284] width 25 height 25
